Goal: Information Seeking & Learning: Understand process/instructions

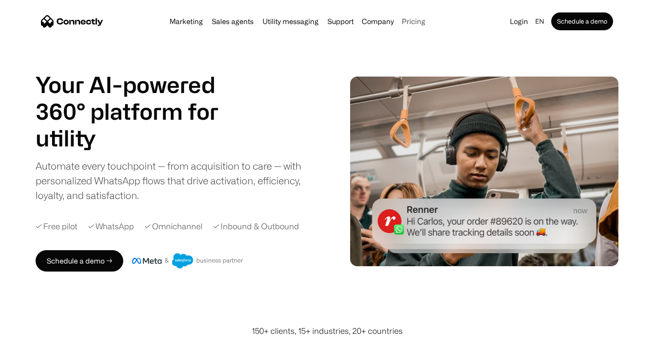
click at [422, 19] on link "Pricing" at bounding box center [413, 21] width 31 height 7
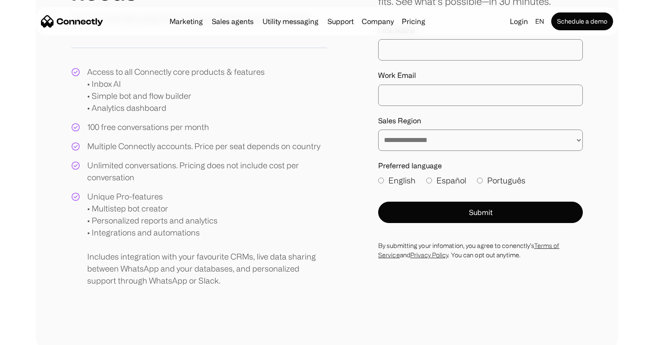
scroll to position [37, 0]
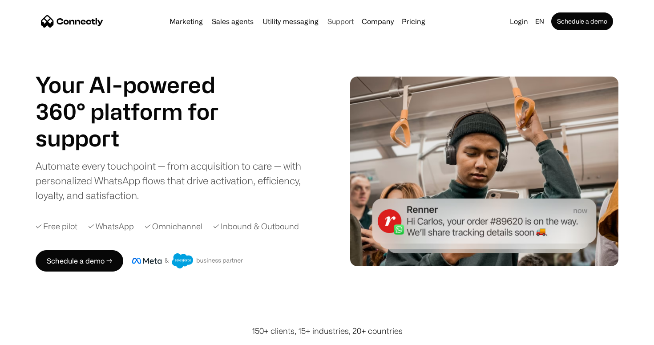
click at [339, 19] on link "Support" at bounding box center [340, 21] width 33 height 7
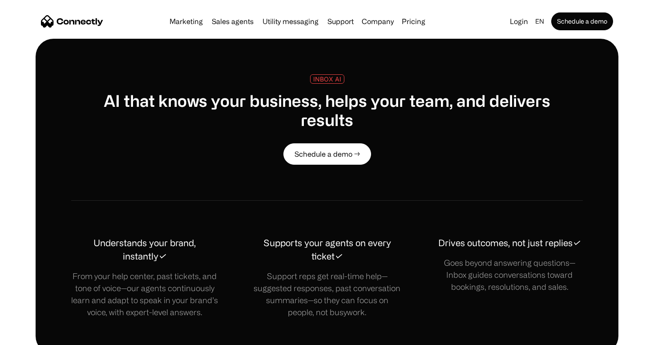
scroll to position [549, 0]
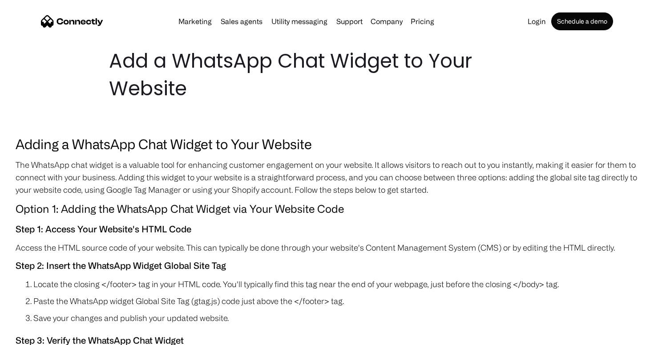
scroll to position [17, 0]
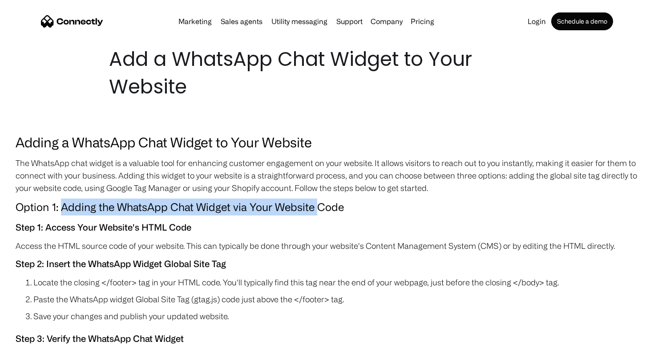
drag, startPoint x: 63, startPoint y: 206, endPoint x: 315, endPoint y: 206, distance: 251.9
click at [315, 206] on h4 "Option 1: Adding the WhatsApp Chat Widget via Your Website Code" at bounding box center [327, 206] width 623 height 17
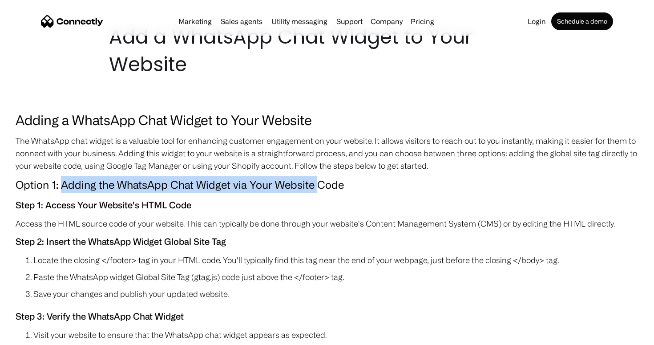
scroll to position [42, 0]
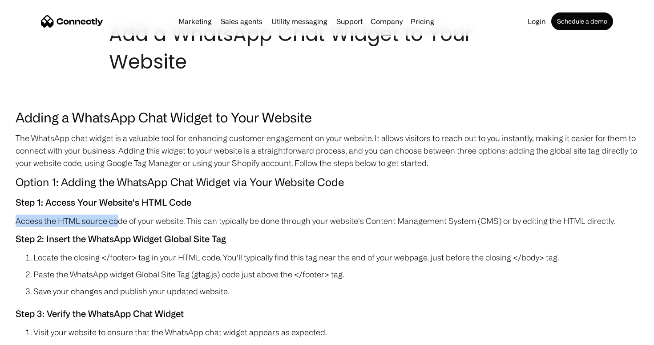
drag, startPoint x: 15, startPoint y: 222, endPoint x: 118, endPoint y: 222, distance: 102.8
click at [118, 222] on p "Access the HTML source code of your website. This can typically be done through…" at bounding box center [327, 220] width 623 height 12
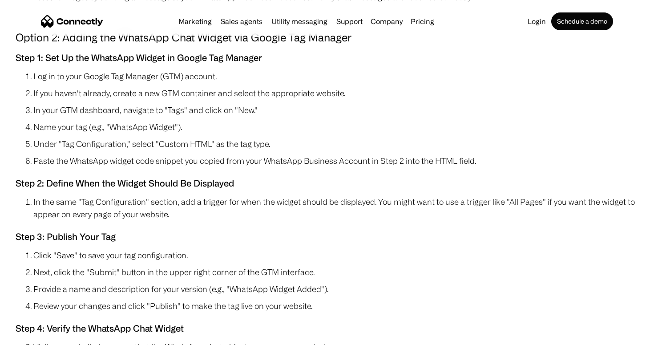
scroll to position [400, 0]
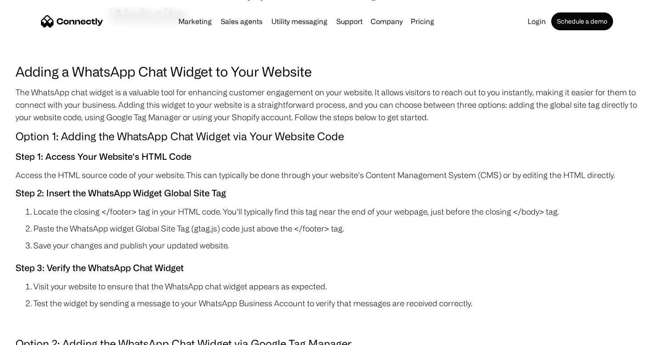
scroll to position [95, 0]
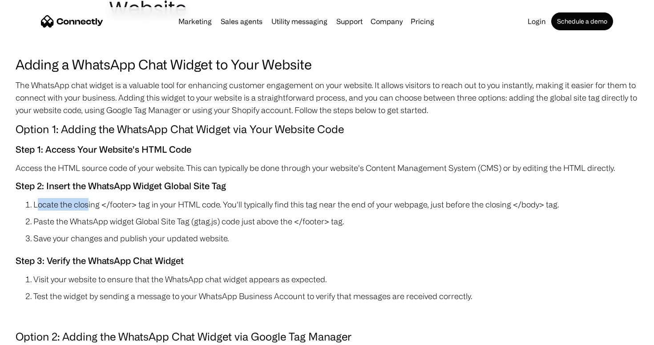
drag, startPoint x: 37, startPoint y: 203, endPoint x: 89, endPoint y: 202, distance: 51.6
click at [89, 202] on li "Locate the closing </footer> tag in your HTML code. You'll typically find this …" at bounding box center [335, 204] width 605 height 12
drag, startPoint x: 40, startPoint y: 222, endPoint x: 167, endPoint y: 215, distance: 127.0
click at [167, 215] on li "Paste the WhatsApp widget Global Site Tag (gtag.js) code just above the </foote…" at bounding box center [335, 221] width 605 height 12
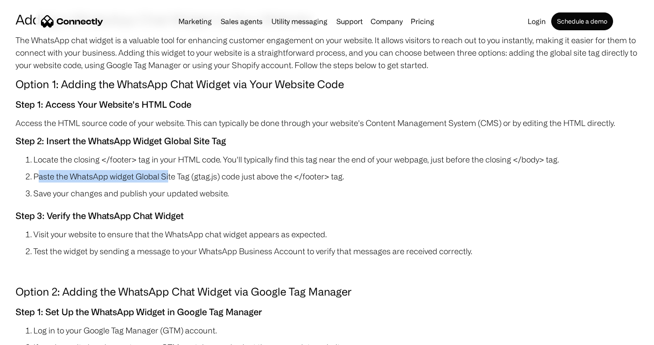
scroll to position [174, 0]
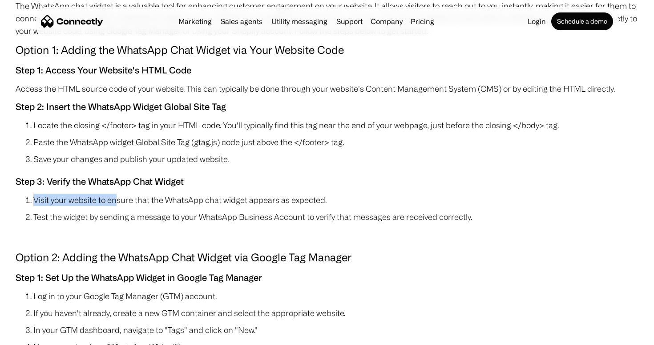
drag, startPoint x: 35, startPoint y: 201, endPoint x: 117, endPoint y: 201, distance: 81.4
click at [117, 201] on li "Visit your website to ensure that the WhatsApp chat widget appears as expected." at bounding box center [335, 200] width 605 height 12
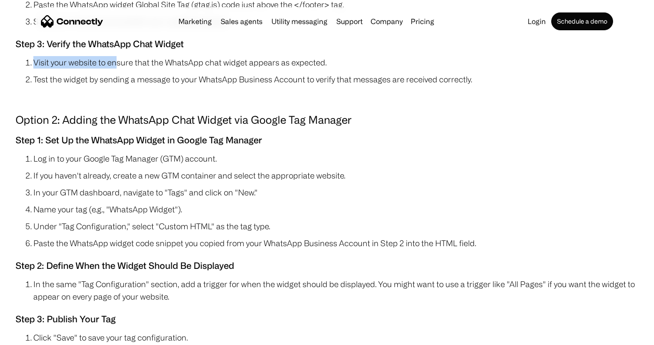
scroll to position [311, 0]
